Goal: Task Accomplishment & Management: Manage account settings

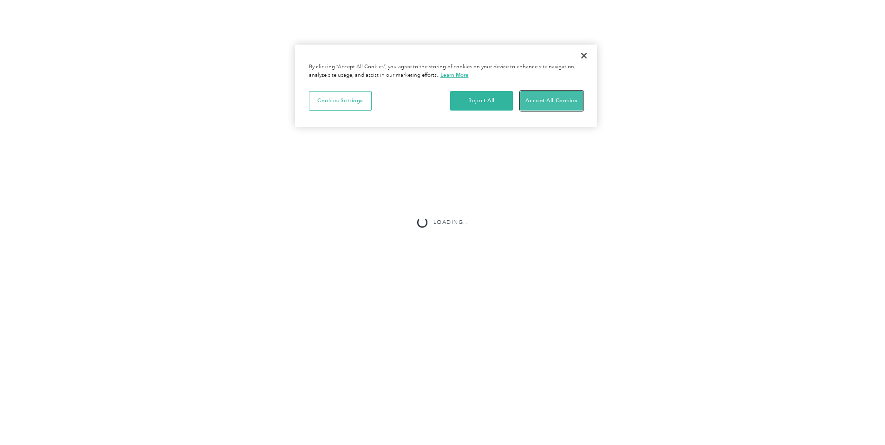
click at [547, 105] on button "Accept All Cookies" at bounding box center [551, 101] width 63 height 20
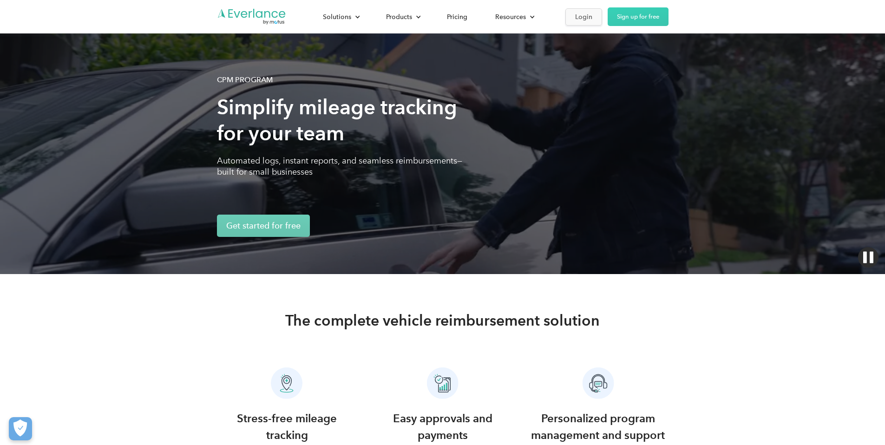
click at [602, 17] on link "Login" at bounding box center [583, 16] width 37 height 17
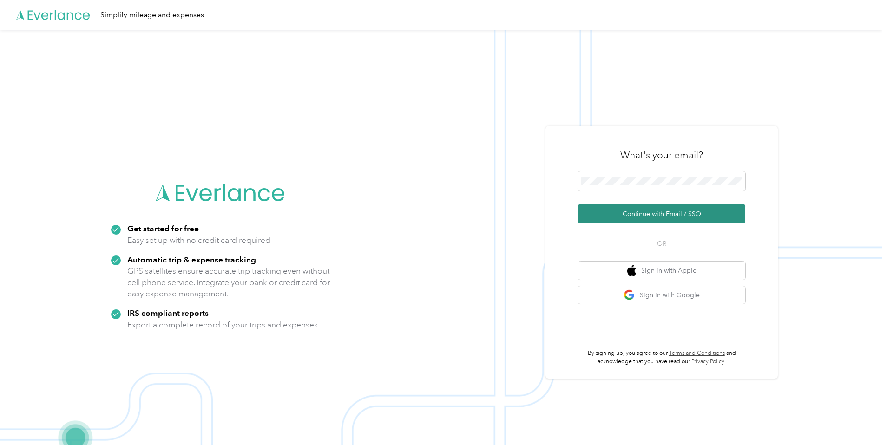
click at [655, 220] on button "Continue with Email / SSO" at bounding box center [661, 214] width 167 height 20
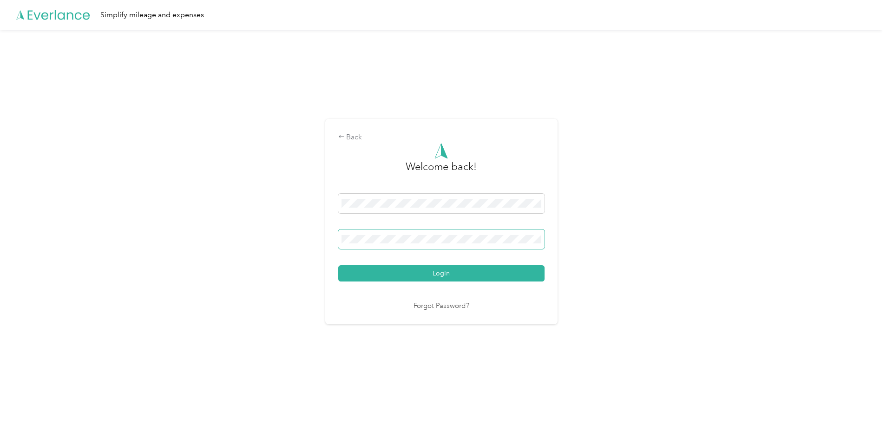
click at [338, 265] on button "Login" at bounding box center [441, 273] width 206 height 16
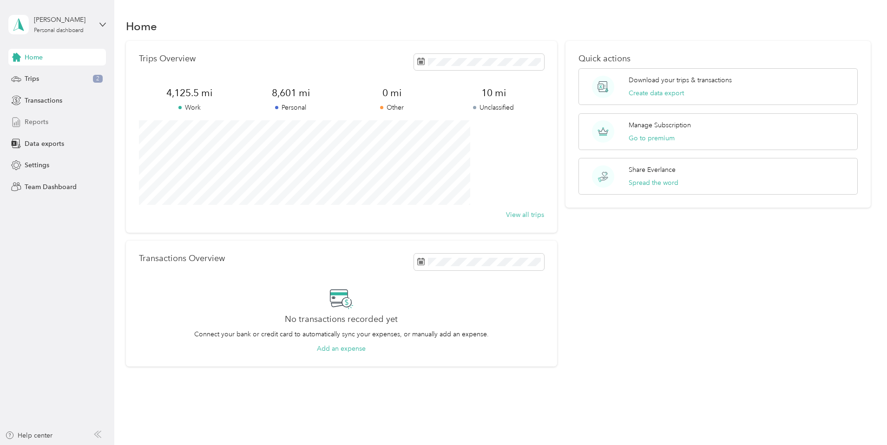
click at [30, 122] on span "Reports" at bounding box center [37, 122] width 24 height 10
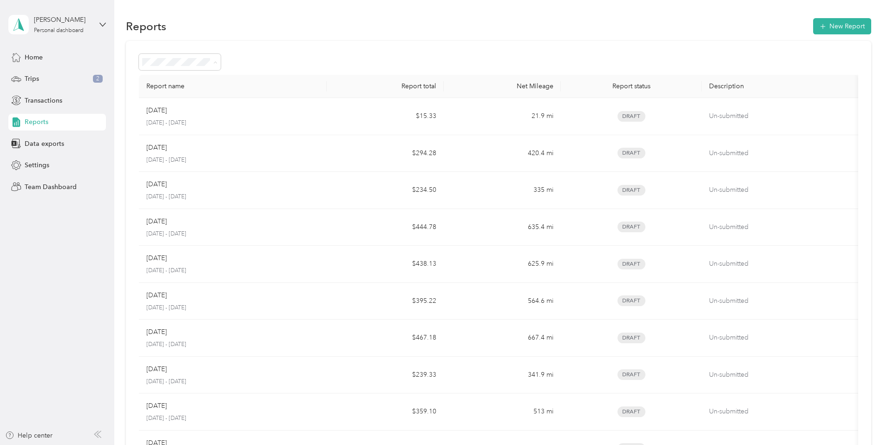
click at [127, 156] on div "Report name Report total Net Mileage Report status Description Sep 2025 Septemb…" at bounding box center [498, 274] width 745 height 466
click at [52, 142] on span "Data exports" at bounding box center [44, 144] width 39 height 10
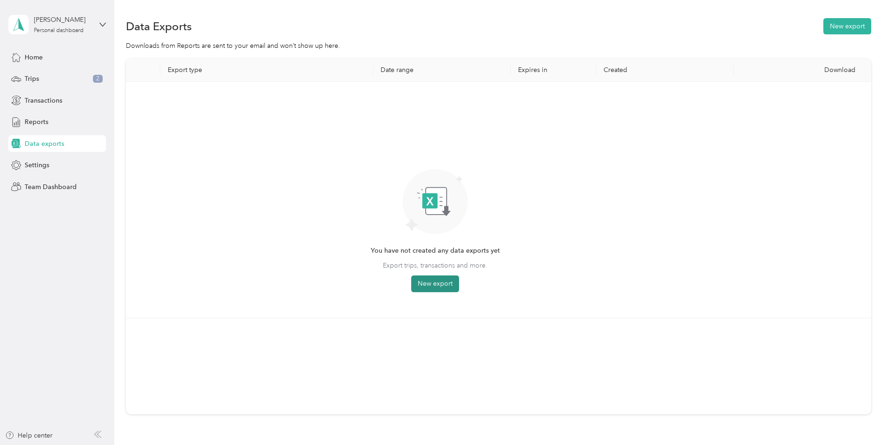
click at [459, 280] on button "New export" at bounding box center [435, 283] width 48 height 17
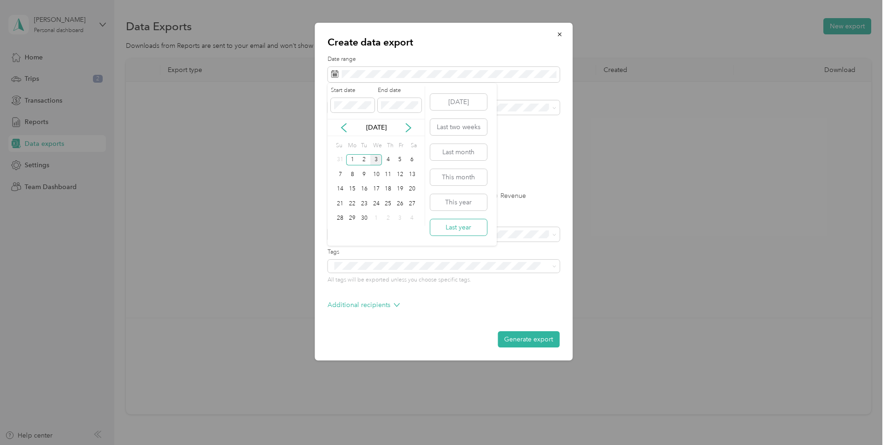
click at [475, 227] on button "Last year" at bounding box center [458, 227] width 57 height 16
click at [345, 184] on div "Real Estate" at bounding box center [443, 189] width 219 height 10
click at [361, 195] on label "Trips" at bounding box center [366, 196] width 24 height 7
click at [331, 197] on label "All" at bounding box center [336, 196] width 17 height 7
click at [361, 198] on label "Trips" at bounding box center [366, 196] width 24 height 7
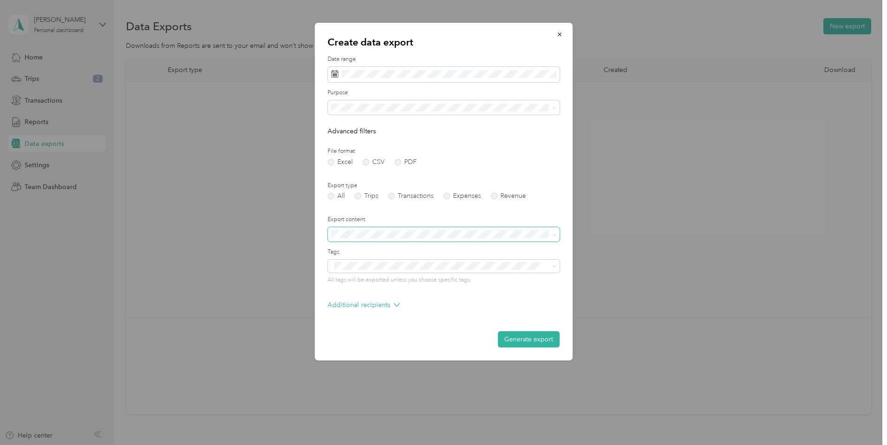
click at [369, 228] on span at bounding box center [444, 234] width 232 height 15
click at [544, 340] on button "Generate export" at bounding box center [529, 339] width 62 height 16
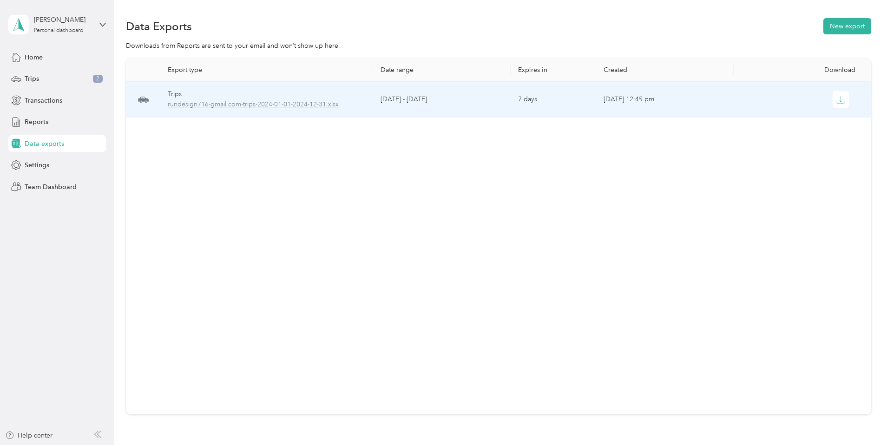
click at [352, 104] on span "rundesign716-gmail.com-trips-2024-01-01-2024-12-31.xlsx" at bounding box center [267, 104] width 198 height 10
click at [836, 99] on icon "button" at bounding box center [840, 100] width 8 height 8
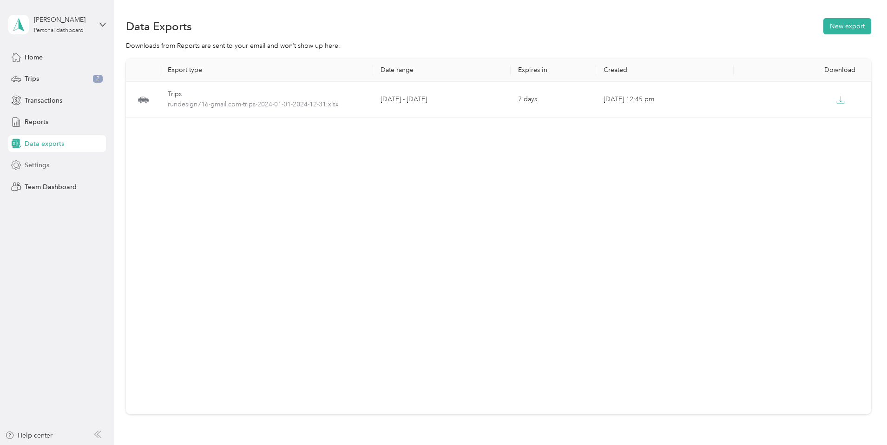
click at [45, 169] on span "Settings" at bounding box center [37, 165] width 25 height 10
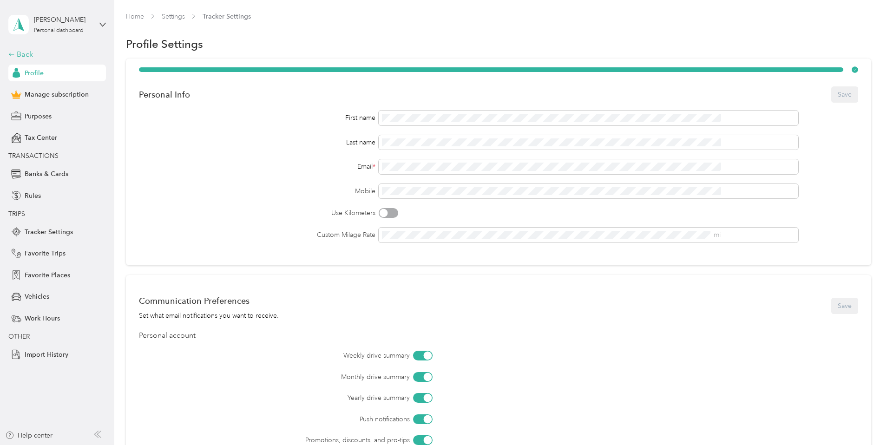
click at [21, 55] on div "Back" at bounding box center [54, 54] width 93 height 11
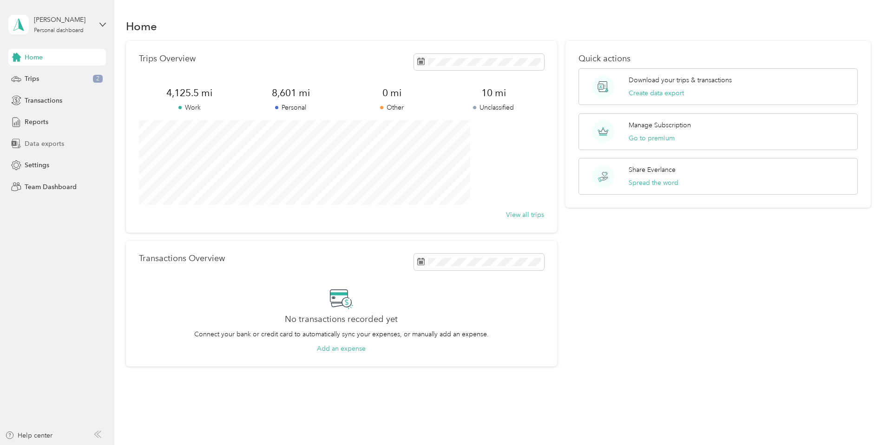
click at [44, 147] on span "Data exports" at bounding box center [44, 144] width 39 height 10
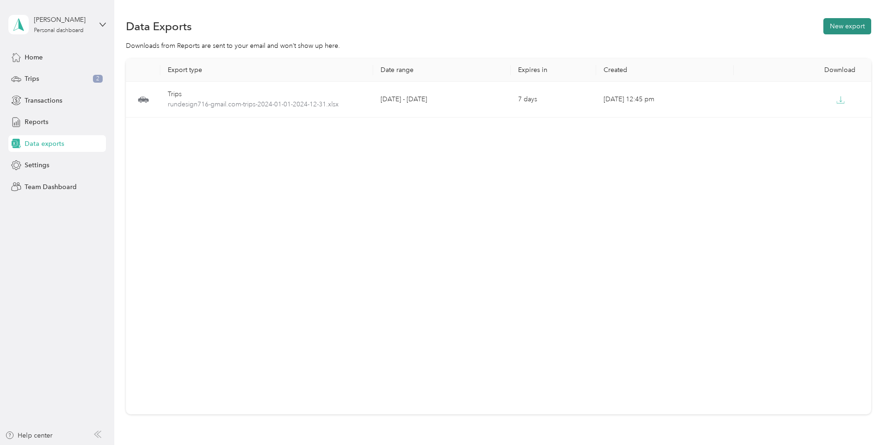
click at [823, 28] on button "New export" at bounding box center [847, 26] width 48 height 16
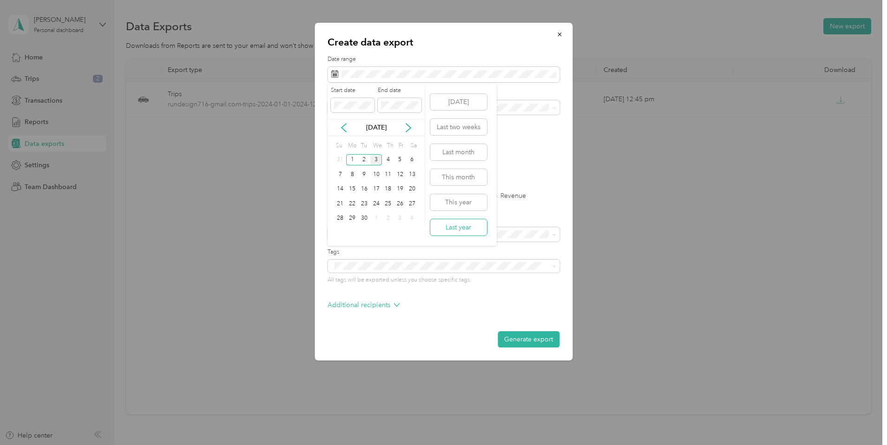
click at [470, 228] on button "Last year" at bounding box center [458, 227] width 57 height 16
click at [385, 224] on ol "All Work Personal Colorado Mortgage Company Real Estate Shield Of Dreams, Llc T…" at bounding box center [444, 176] width 232 height 130
click at [363, 218] on span "Top Dog Property Mgmt" at bounding box center [370, 221] width 73 height 8
click at [362, 195] on label "Trips" at bounding box center [366, 196] width 24 height 7
click at [518, 339] on button "Generate export" at bounding box center [529, 339] width 62 height 16
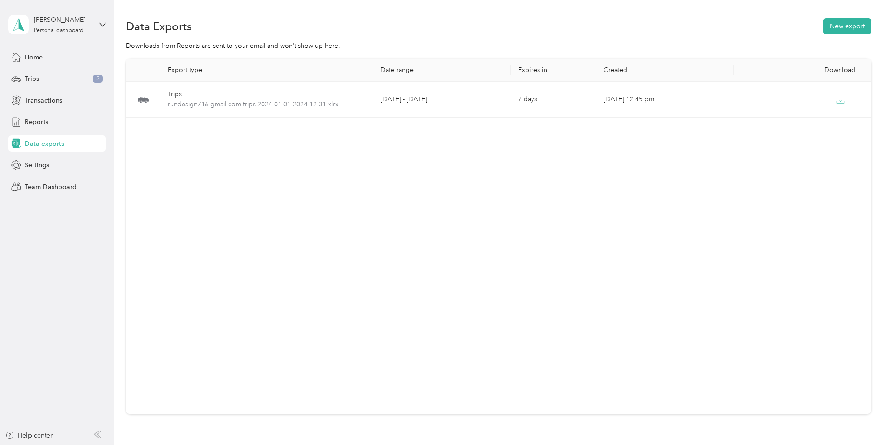
click at [406, 218] on div "Export type Date range Expires in Created Download Trips rundesign716-gmail.com…" at bounding box center [498, 237] width 745 height 356
click at [38, 162] on span "Settings" at bounding box center [37, 165] width 25 height 10
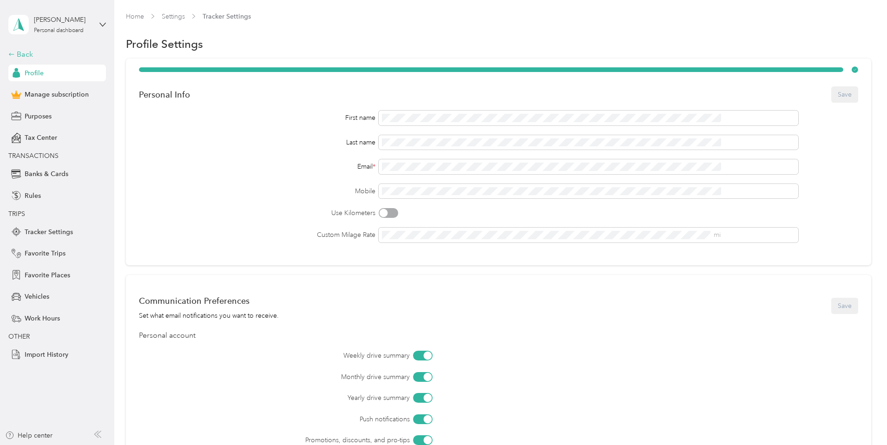
click at [18, 50] on div "Back" at bounding box center [54, 54] width 93 height 11
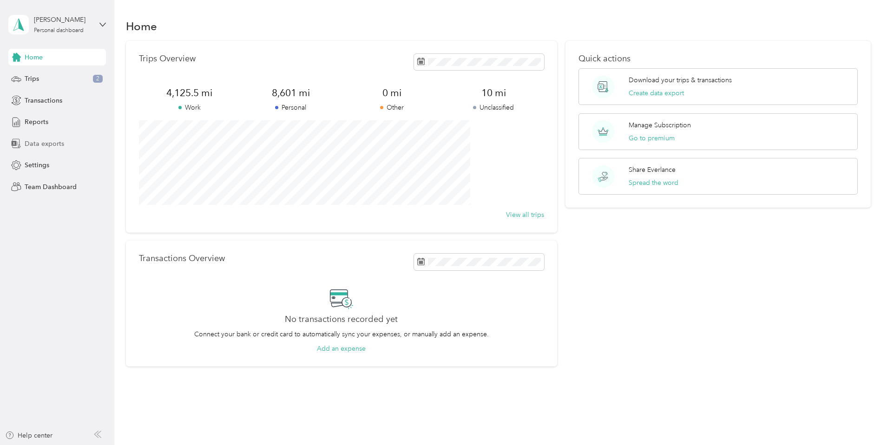
click at [60, 145] on span "Data exports" at bounding box center [44, 144] width 39 height 10
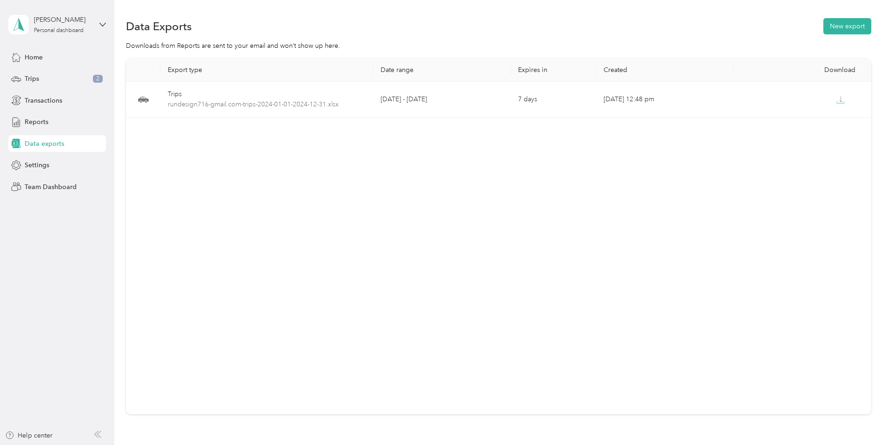
click at [60, 145] on span "Data exports" at bounding box center [44, 144] width 39 height 10
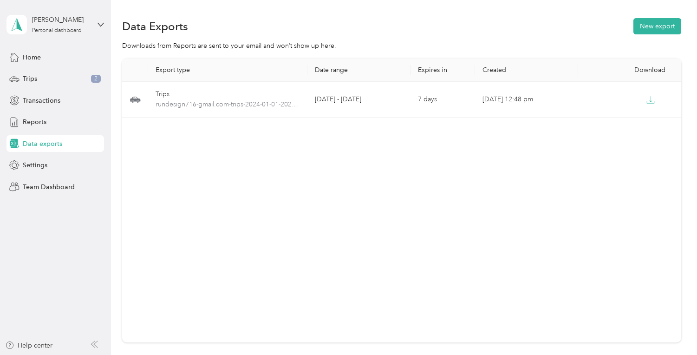
click at [421, 196] on div "Export type Date range Expires in Created Download Trips rundesign716-gmail.com…" at bounding box center [401, 201] width 559 height 284
